Goal: Find specific page/section: Find specific page/section

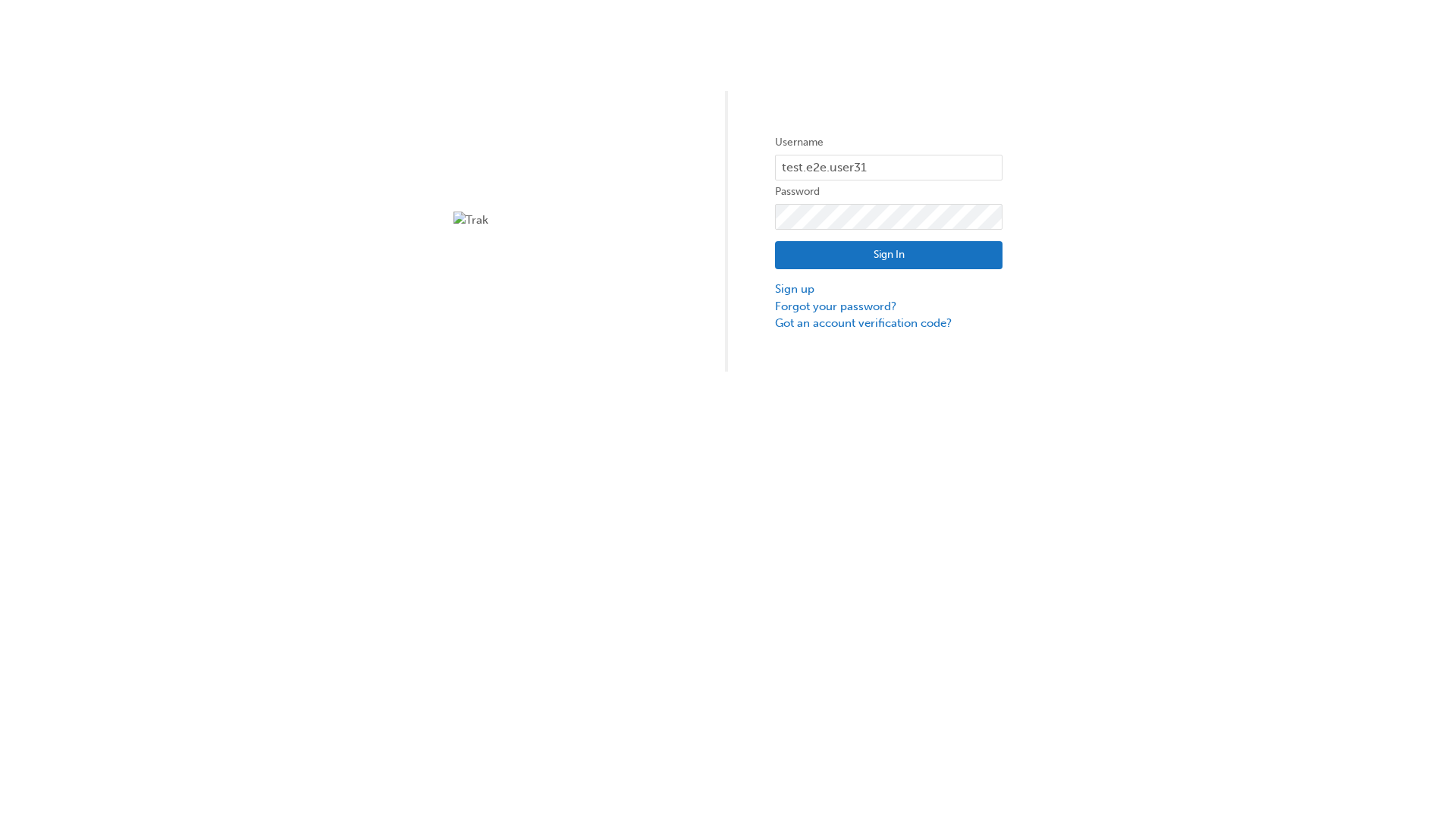
type input "test.e2e.user31"
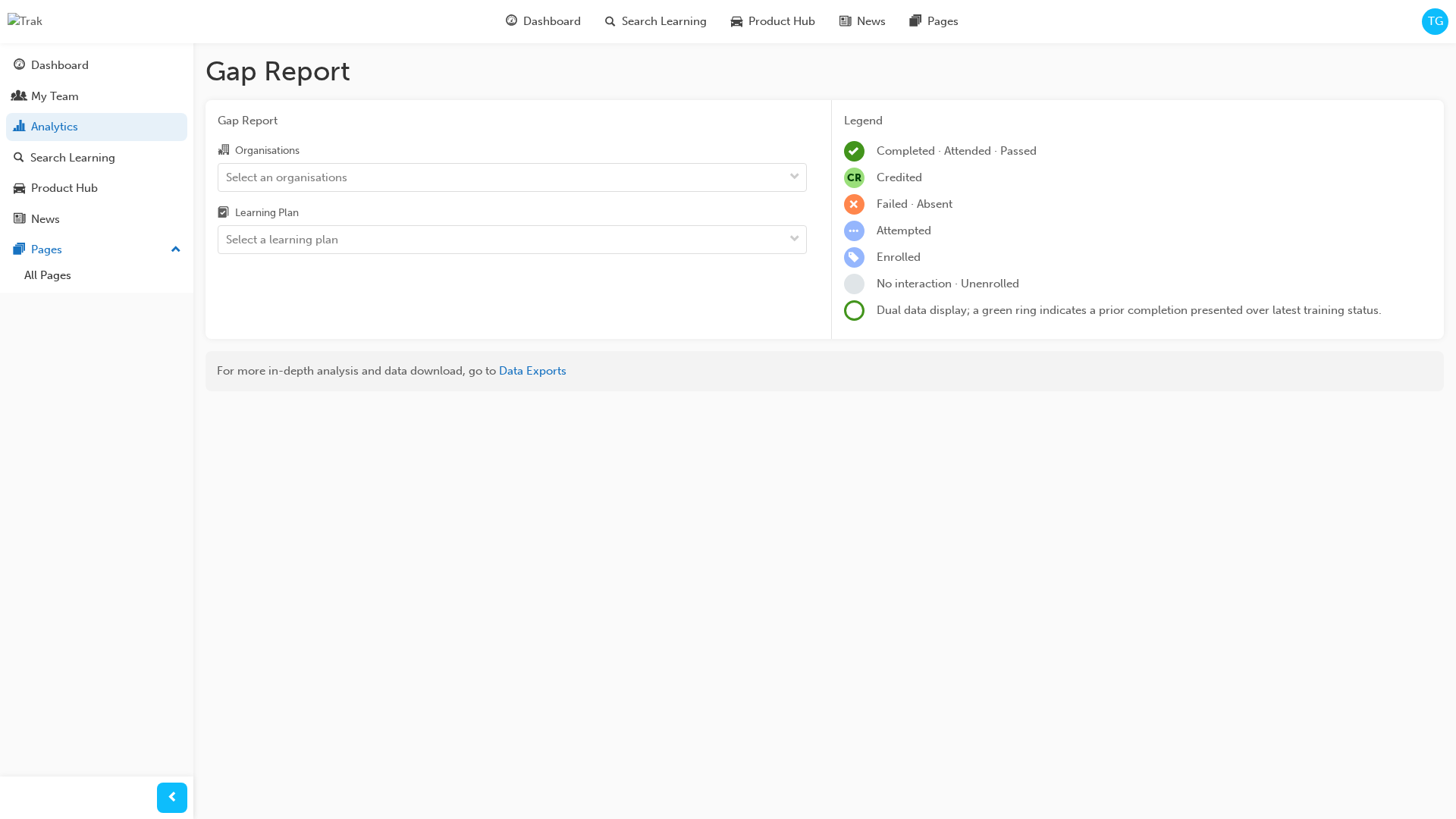
click at [228, 177] on input "Organisations Select an organisations" at bounding box center [227, 176] width 2 height 13
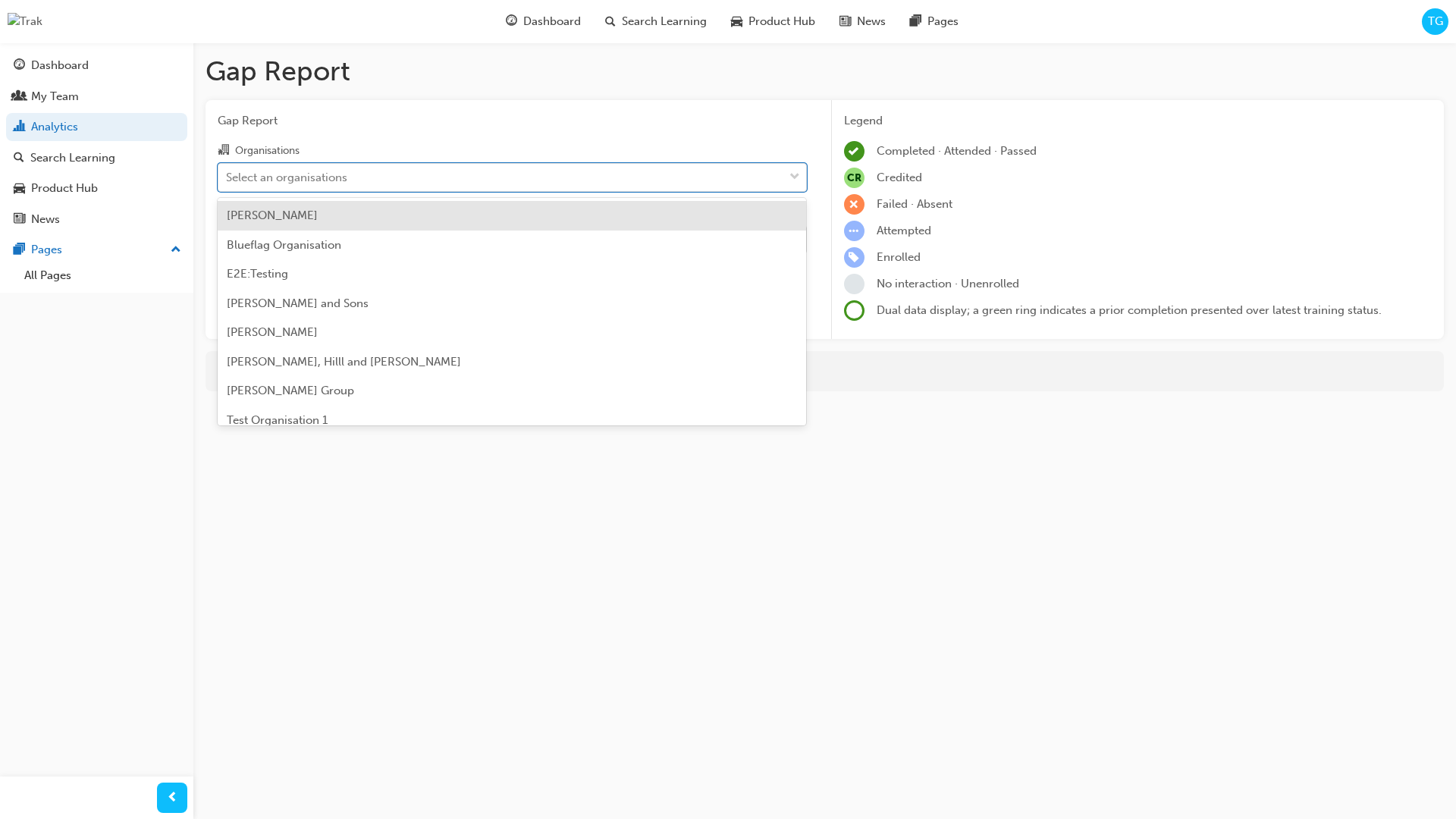
click at [228, 241] on input "Learning Plan Select a learning plan" at bounding box center [227, 239] width 2 height 13
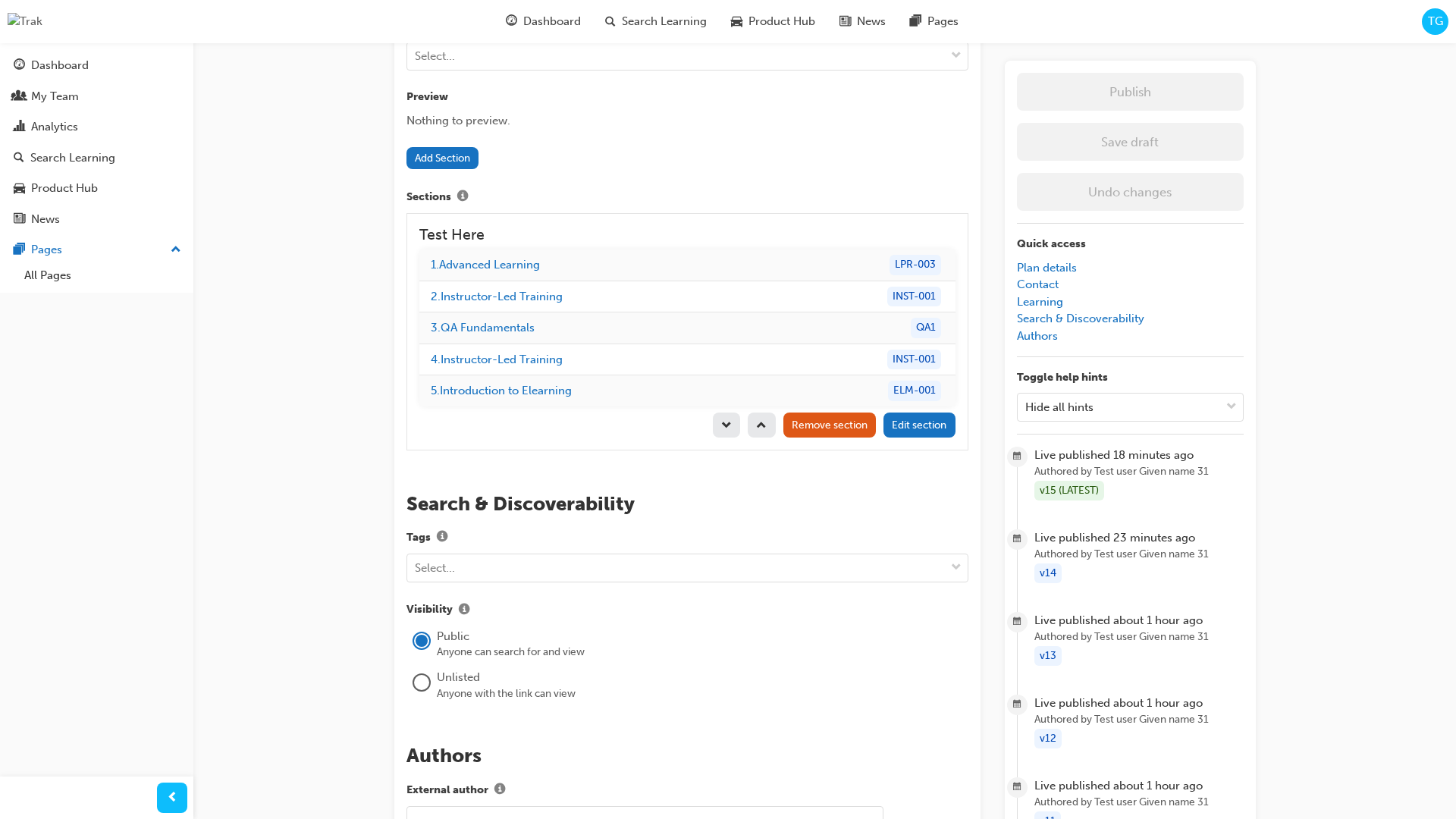
scroll to position [1455, 0]
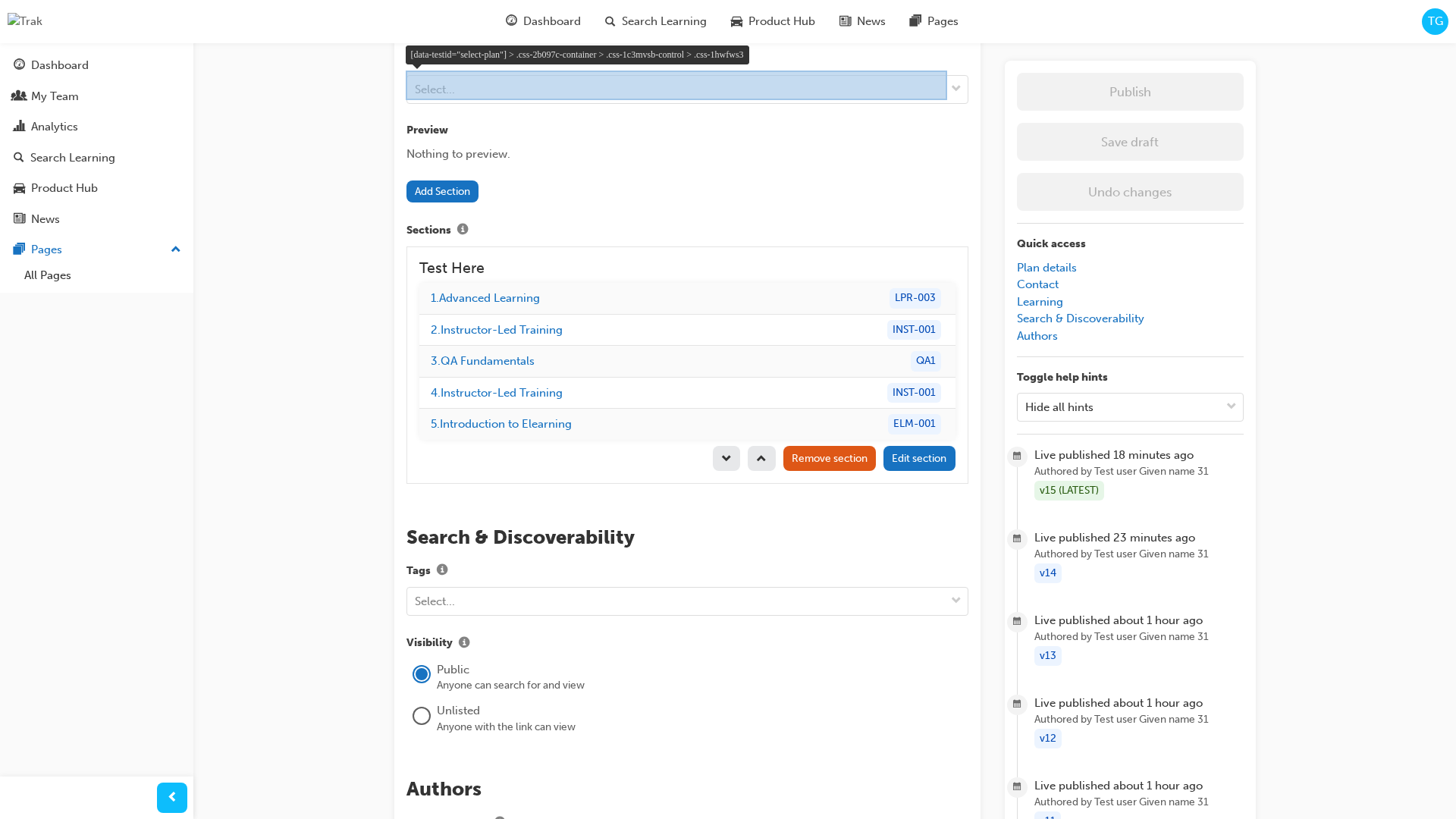
click at [461, 91] on div at bounding box center [676, 85] width 541 height 30
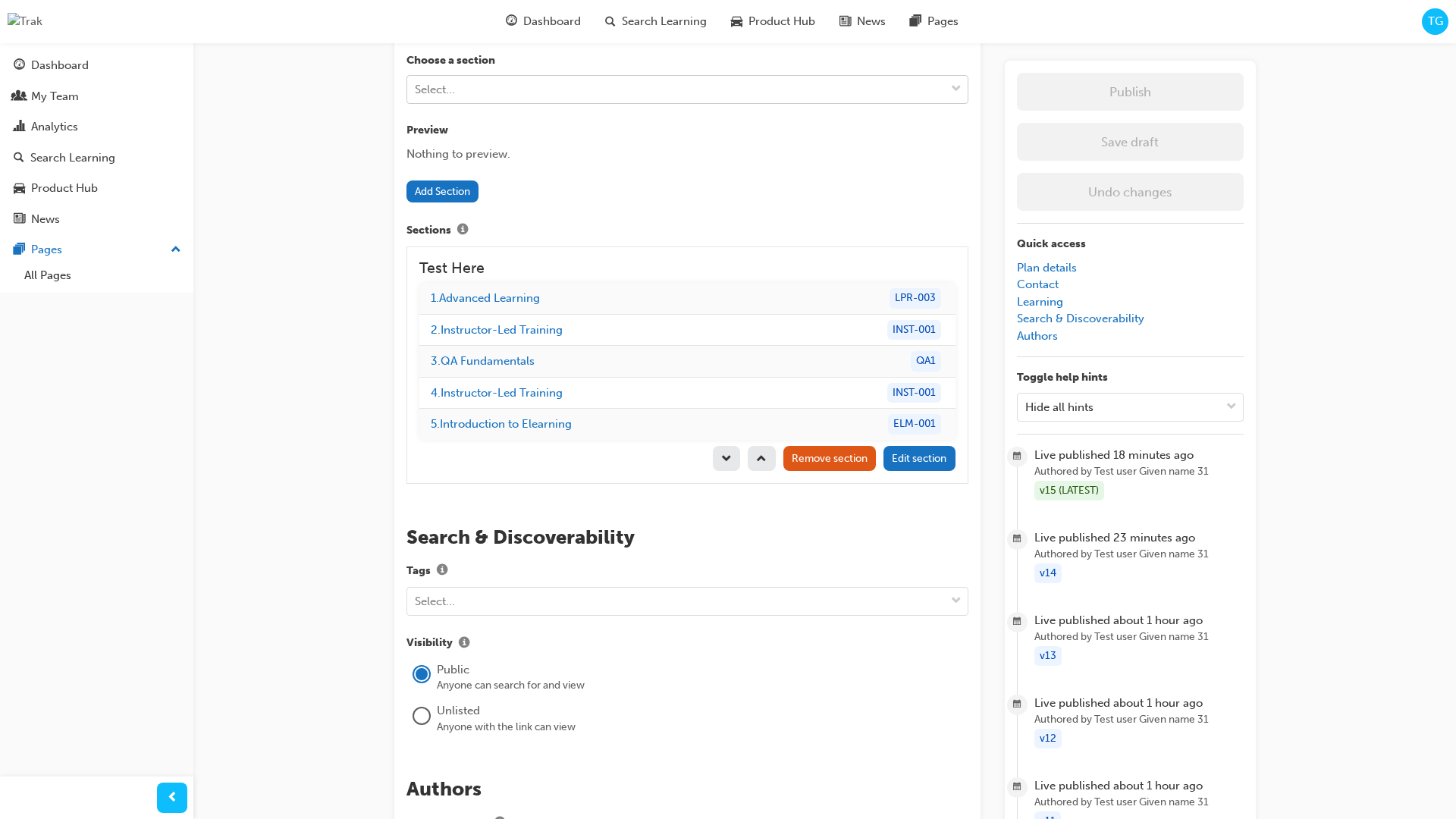
click at [952, 90] on span "down-icon" at bounding box center [957, 90] width 11 height 20
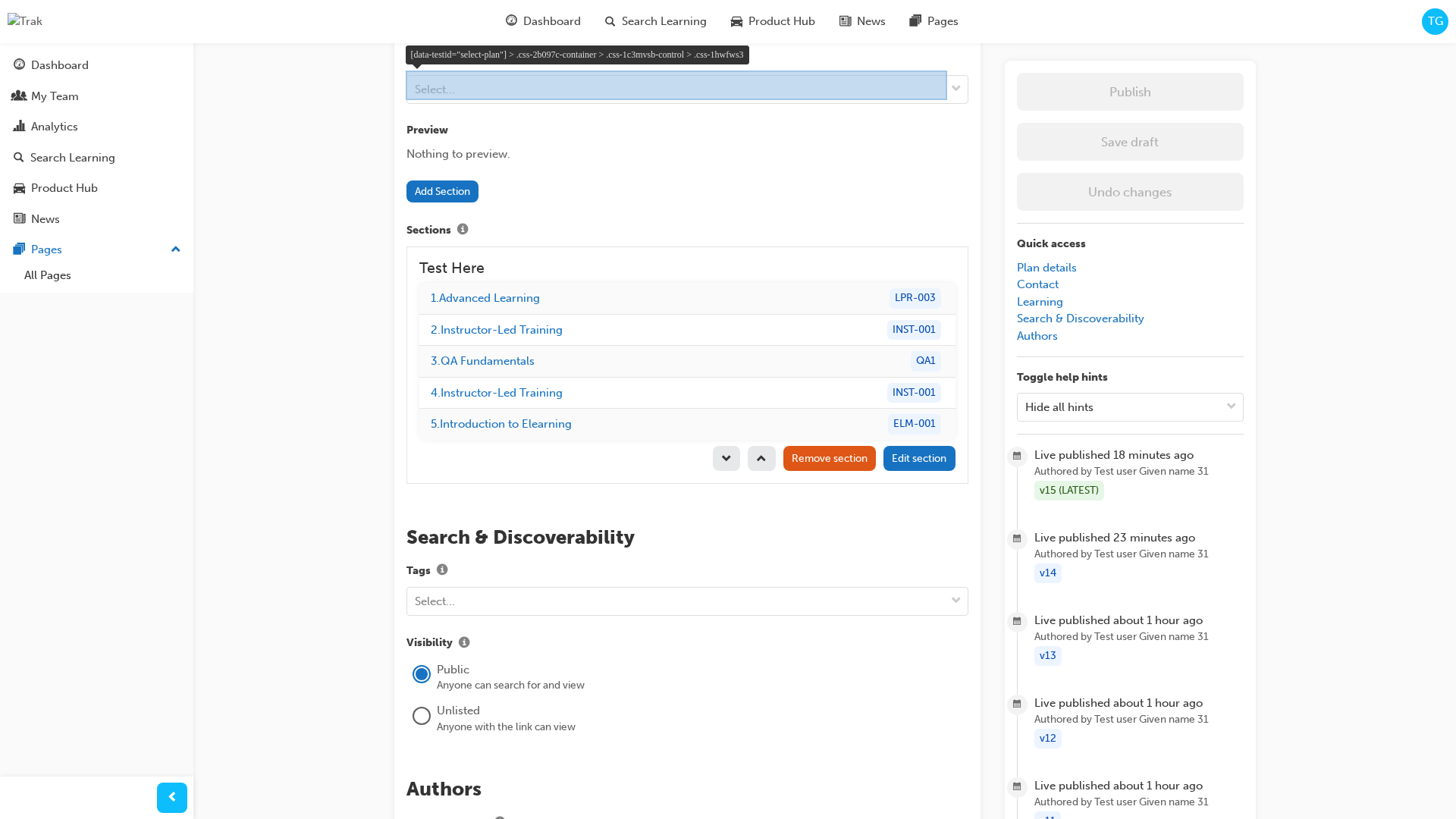
click at [611, 94] on div at bounding box center [676, 85] width 541 height 30
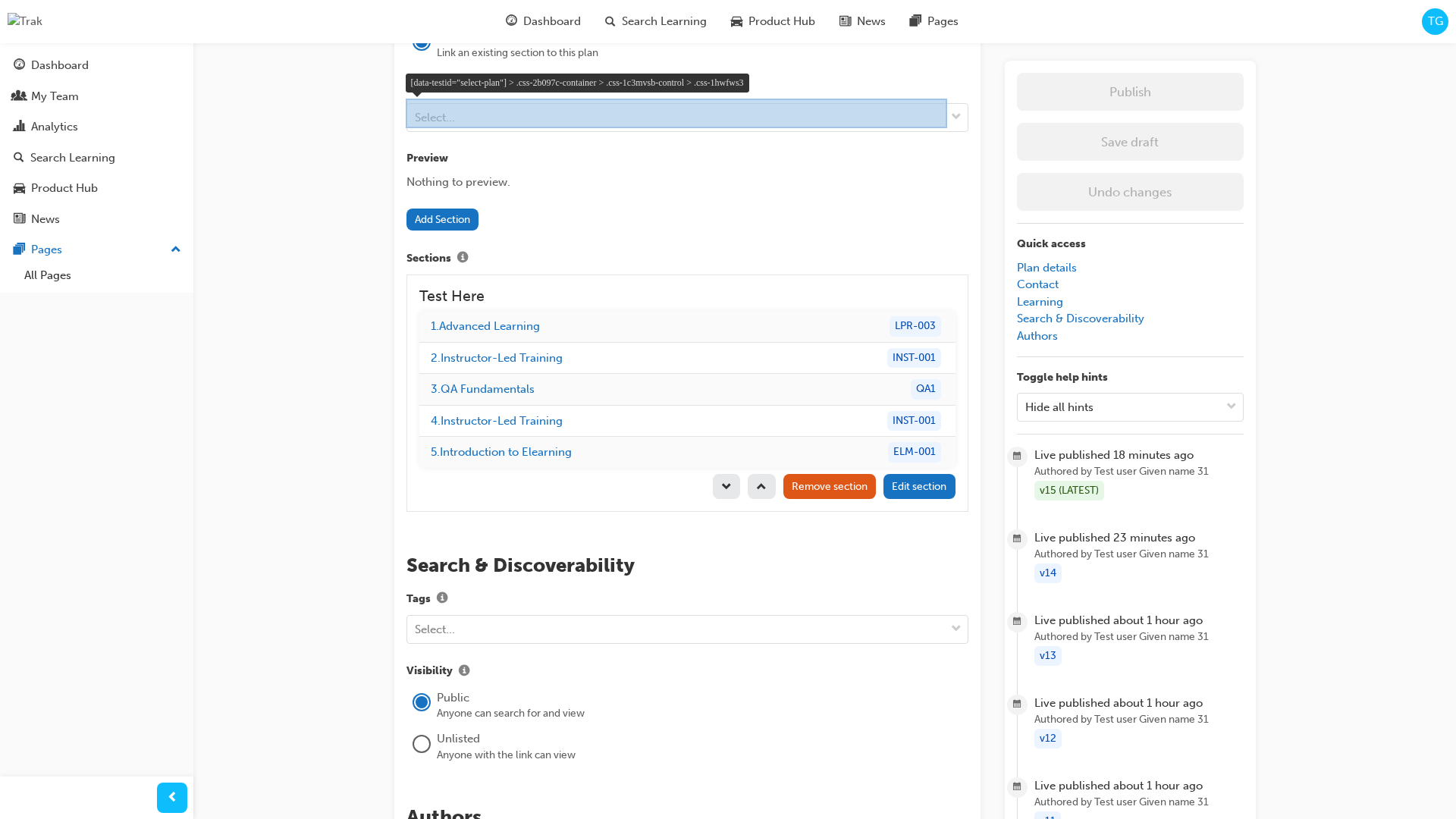
scroll to position [1427, 0]
